Goal: Find specific page/section: Find specific page/section

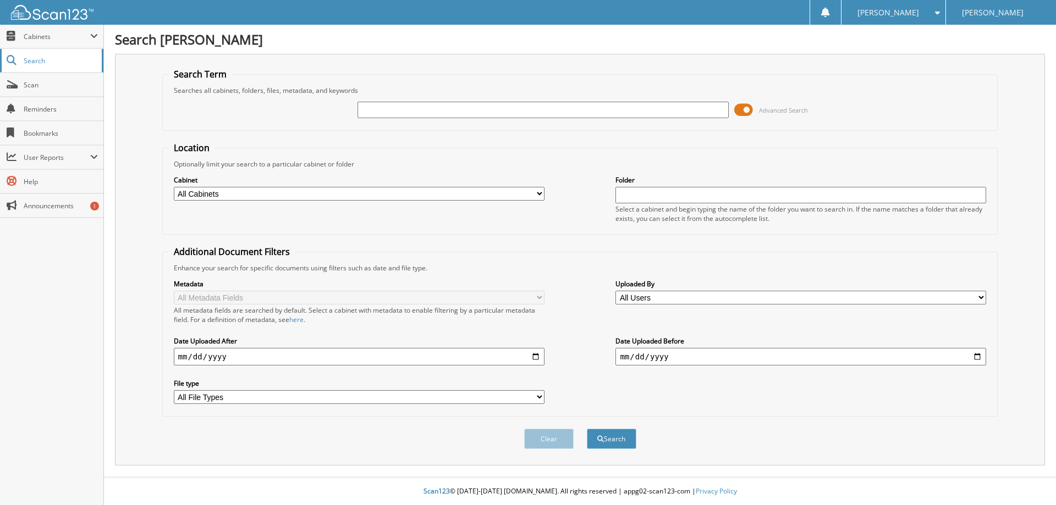
click at [37, 61] on span "Search" at bounding box center [60, 60] width 73 height 9
click at [510, 111] on input "25F11322T" at bounding box center [542, 110] width 371 height 16
type input "25F11322T"
click at [587, 429] on button "Search" at bounding box center [611, 439] width 49 height 20
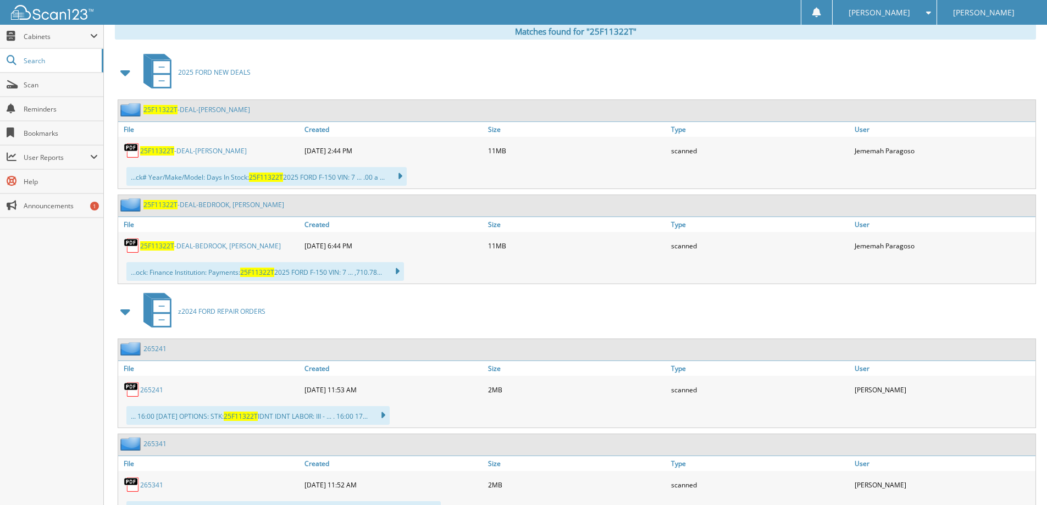
scroll to position [440, 0]
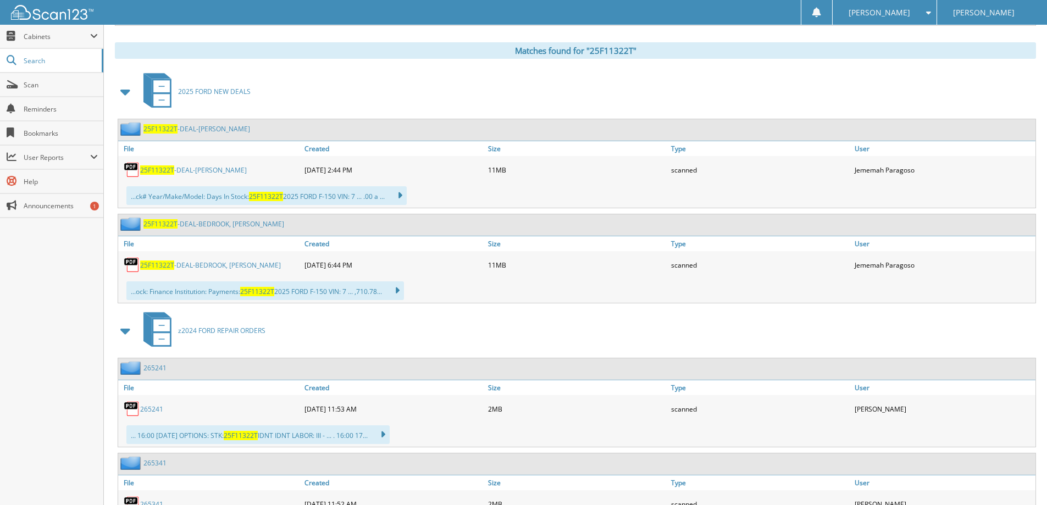
click at [209, 172] on link "25F11322T -DEAL-[PERSON_NAME]" at bounding box center [193, 169] width 107 height 9
